Goal: Transaction & Acquisition: Purchase product/service

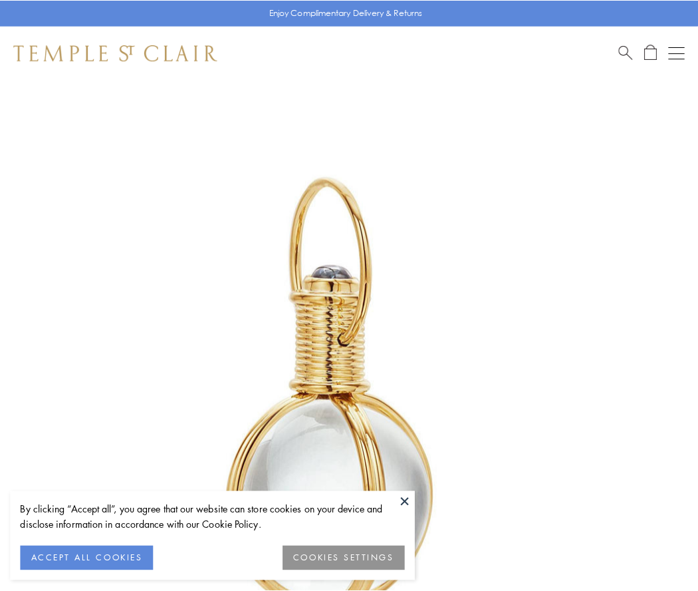
scroll to position [347, 0]
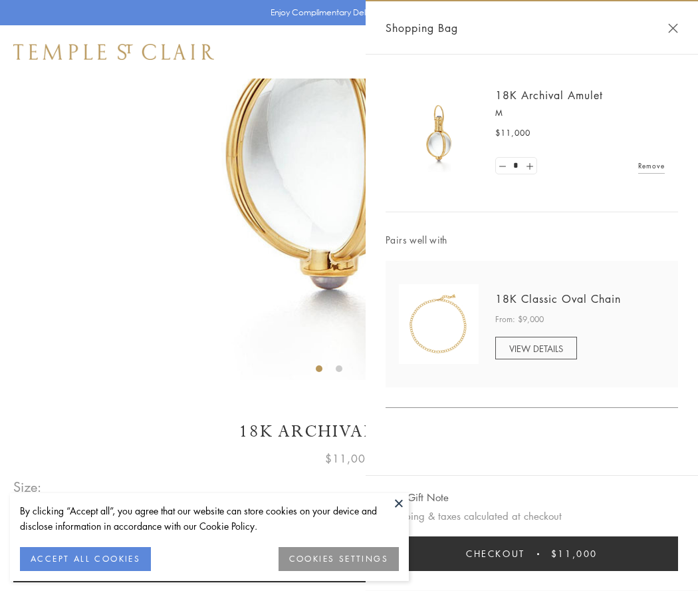
click at [532, 553] on button "Checkout $11,000" at bounding box center [532, 553] width 293 height 35
